Goal: Connect with others: Participate in discussion

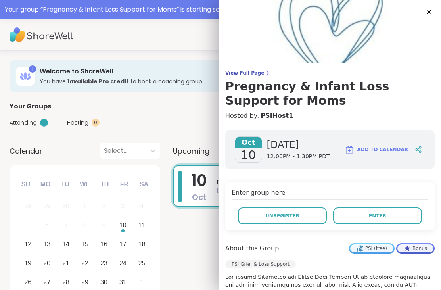
click at [402, 218] on button "Enter" at bounding box center [377, 215] width 89 height 17
